Goal: Transaction & Acquisition: Purchase product/service

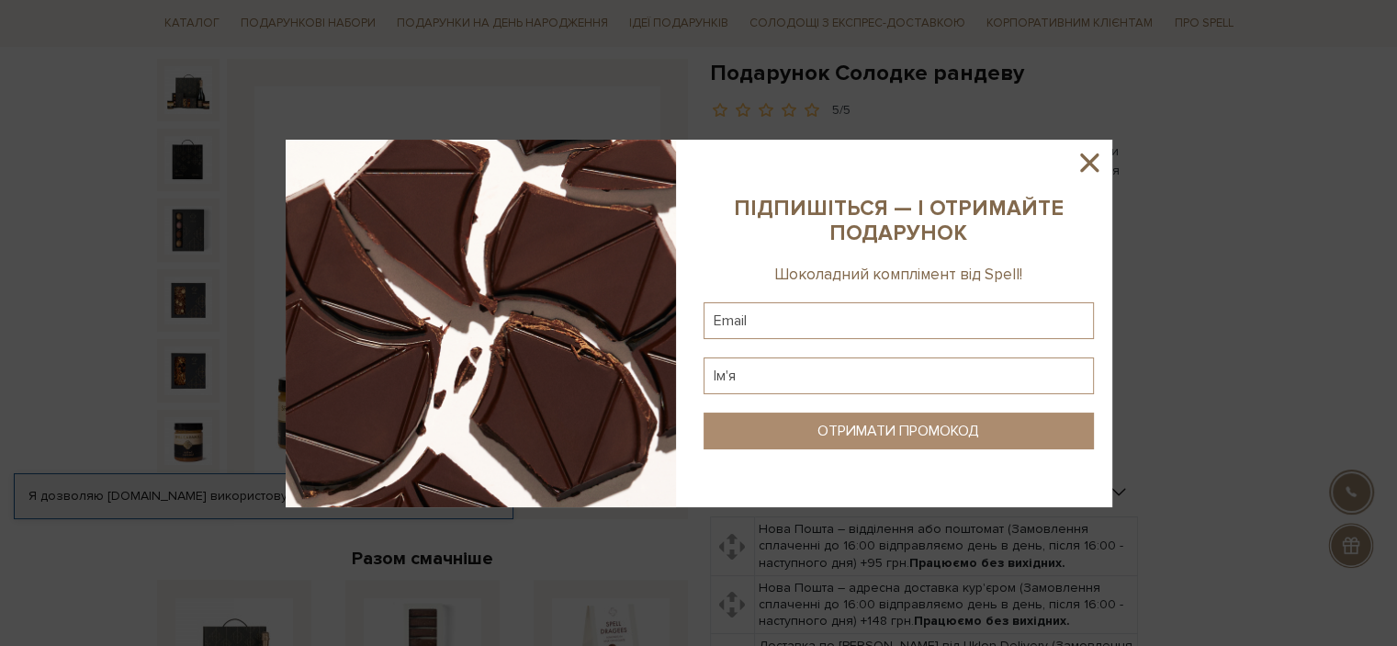
click at [1061, 157] on sys-column-static at bounding box center [898, 323] width 427 height 367
click at [1086, 158] on icon at bounding box center [1089, 162] width 18 height 18
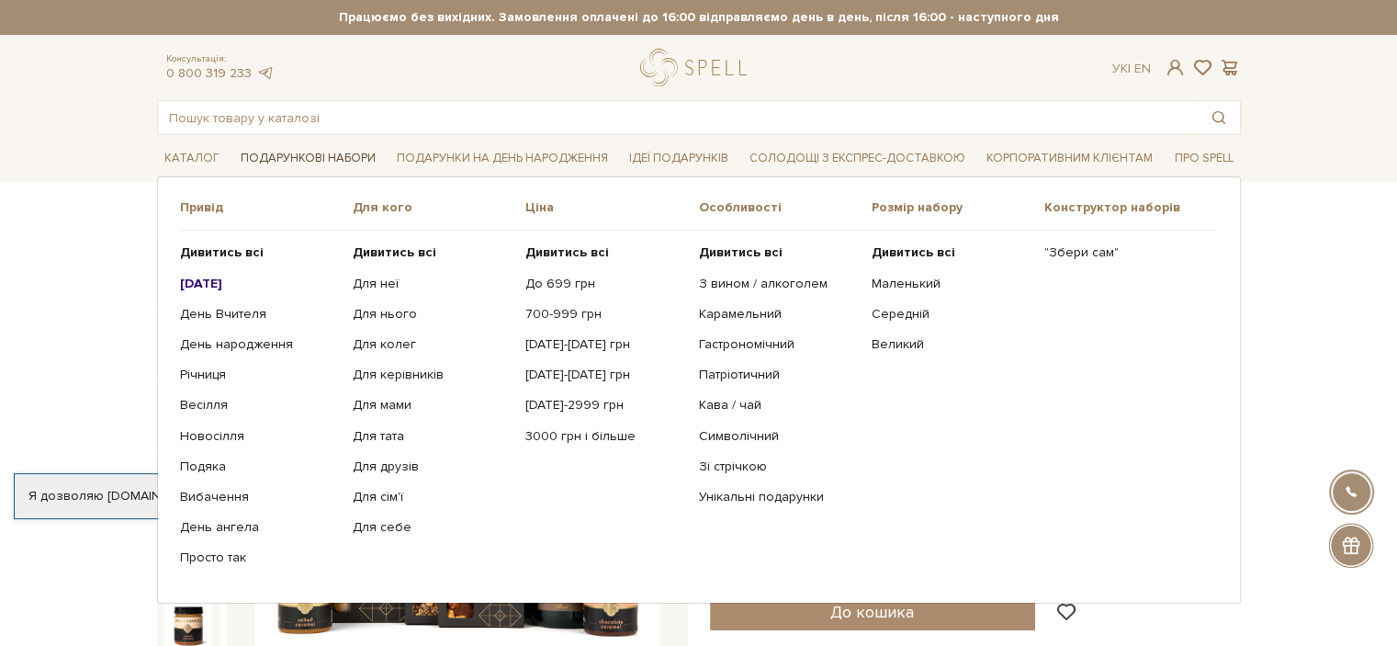
click at [336, 144] on link "Подарункові набори" at bounding box center [308, 158] width 150 height 28
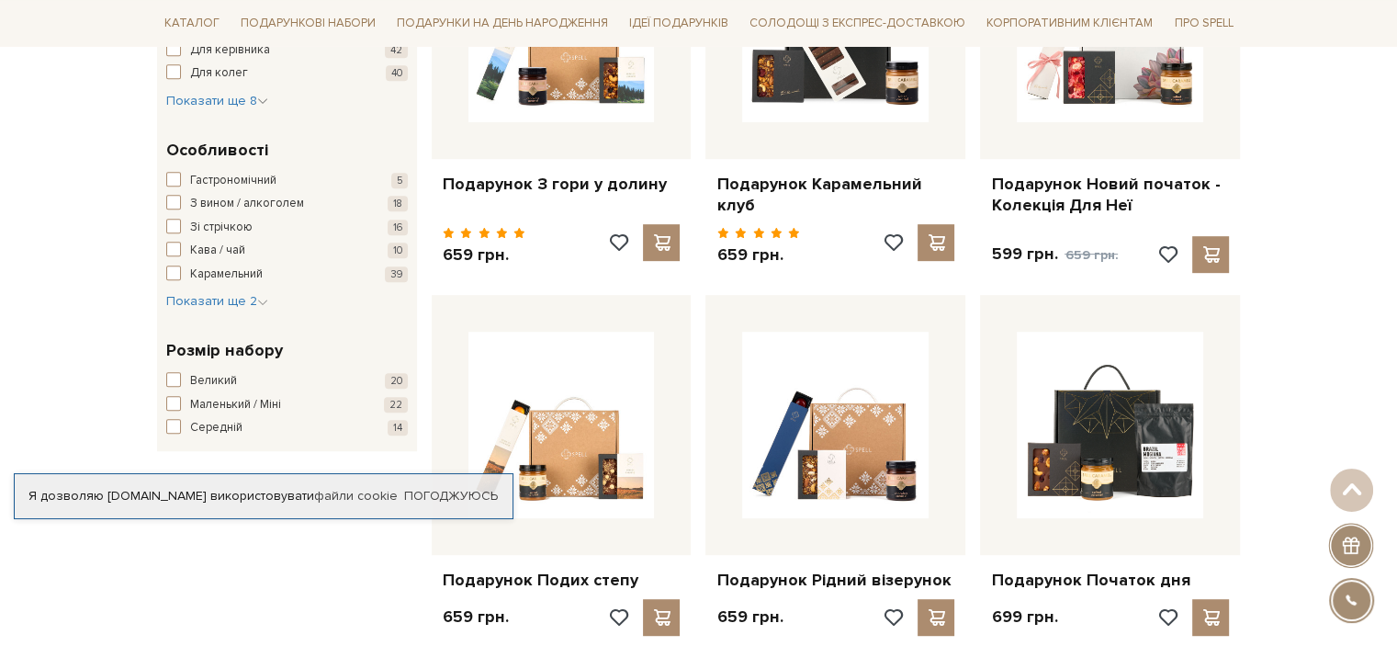
scroll to position [652, 0]
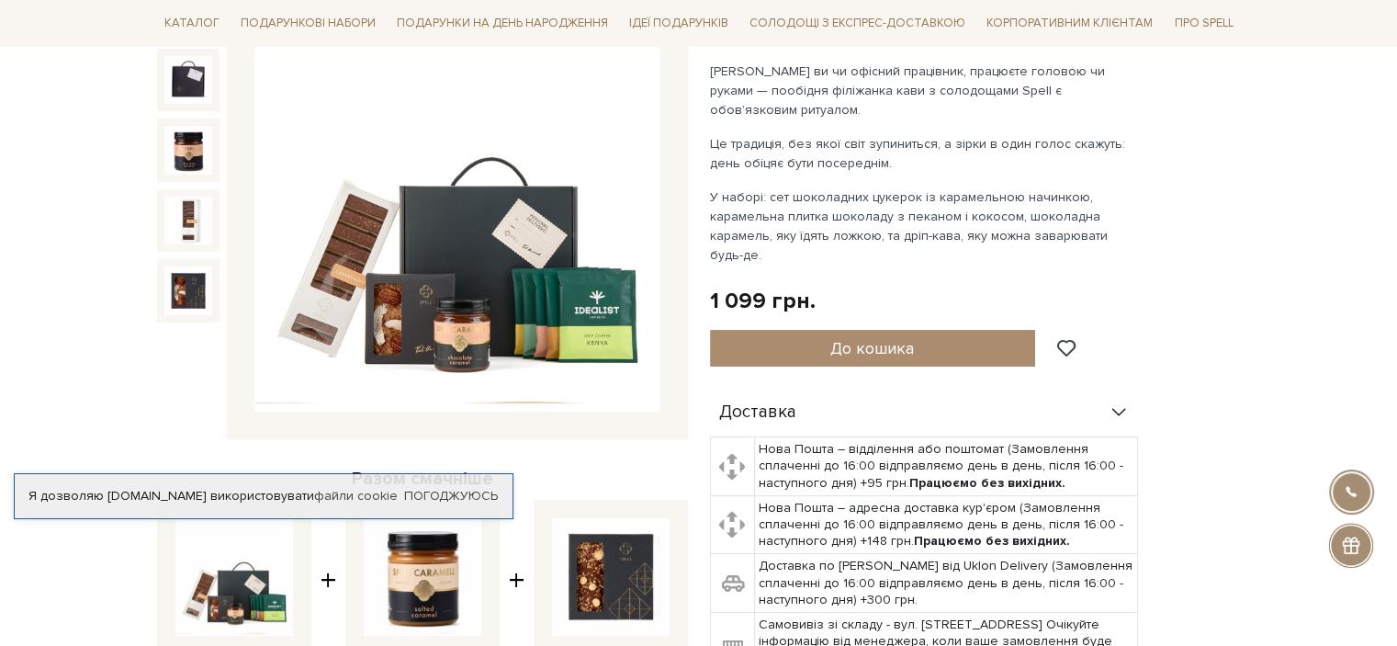
scroll to position [267, 0]
